Goal: Information Seeking & Learning: Compare options

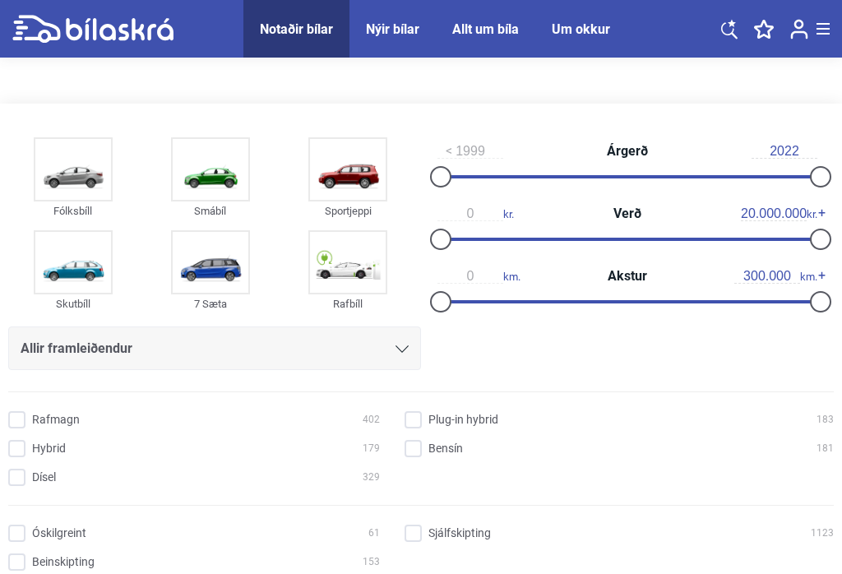
click at [11, 421] on input "Rafmagn 402" at bounding box center [197, 420] width 372 height 17
checkbox input "true"
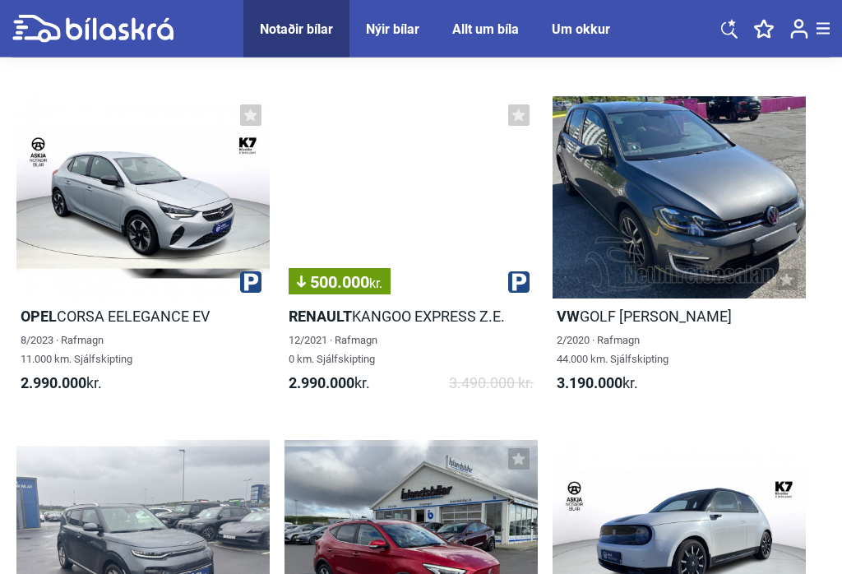
scroll to position [3984, 0]
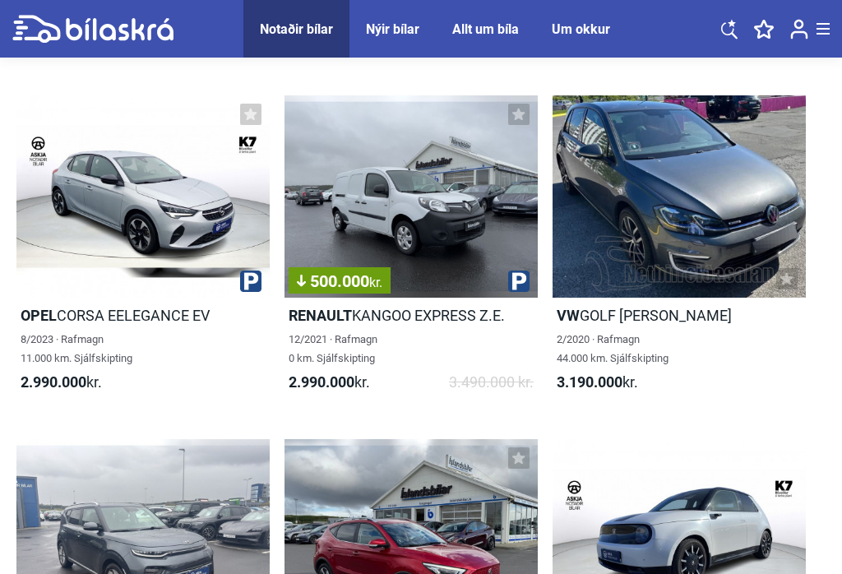
click at [85, 280] on div at bounding box center [142, 196] width 253 height 202
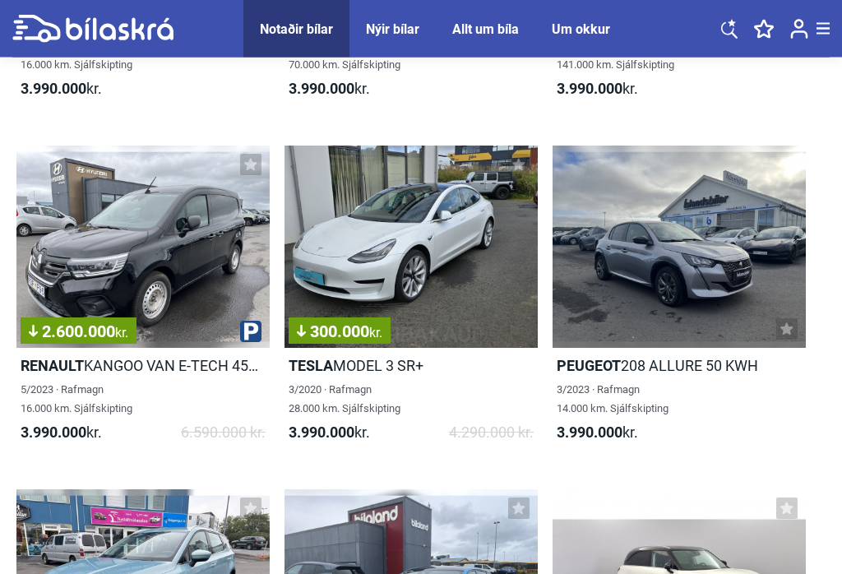
scroll to position [10835, 0]
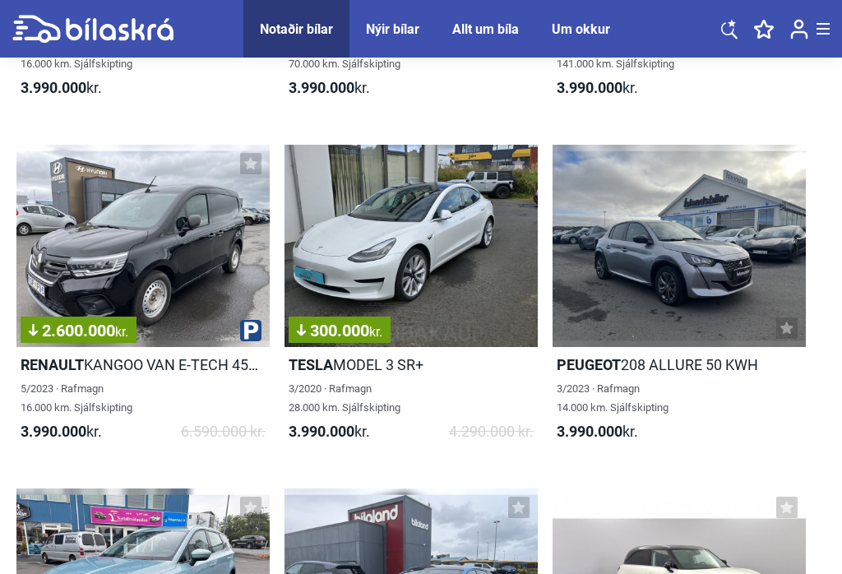
click at [434, 305] on div "300.000 kr." at bounding box center [411, 246] width 253 height 202
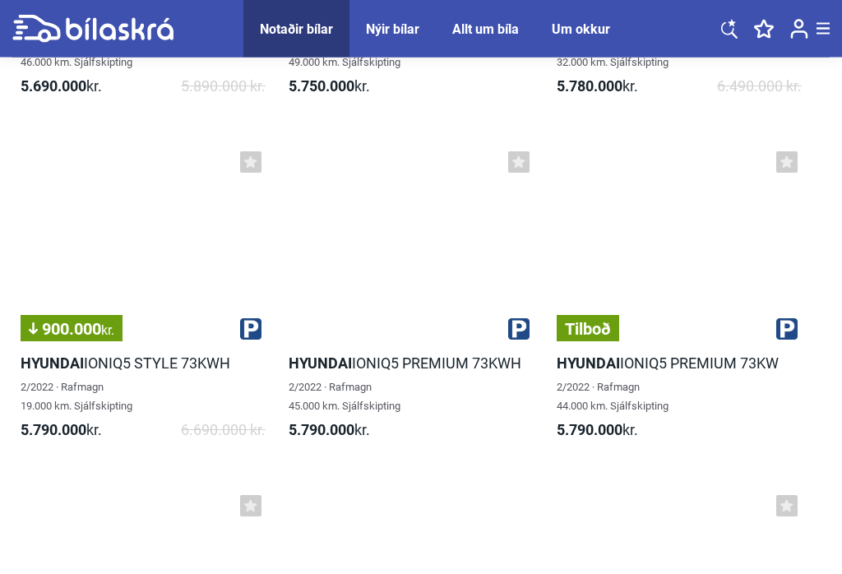
scroll to position [27375, 0]
